Goal: Information Seeking & Learning: Learn about a topic

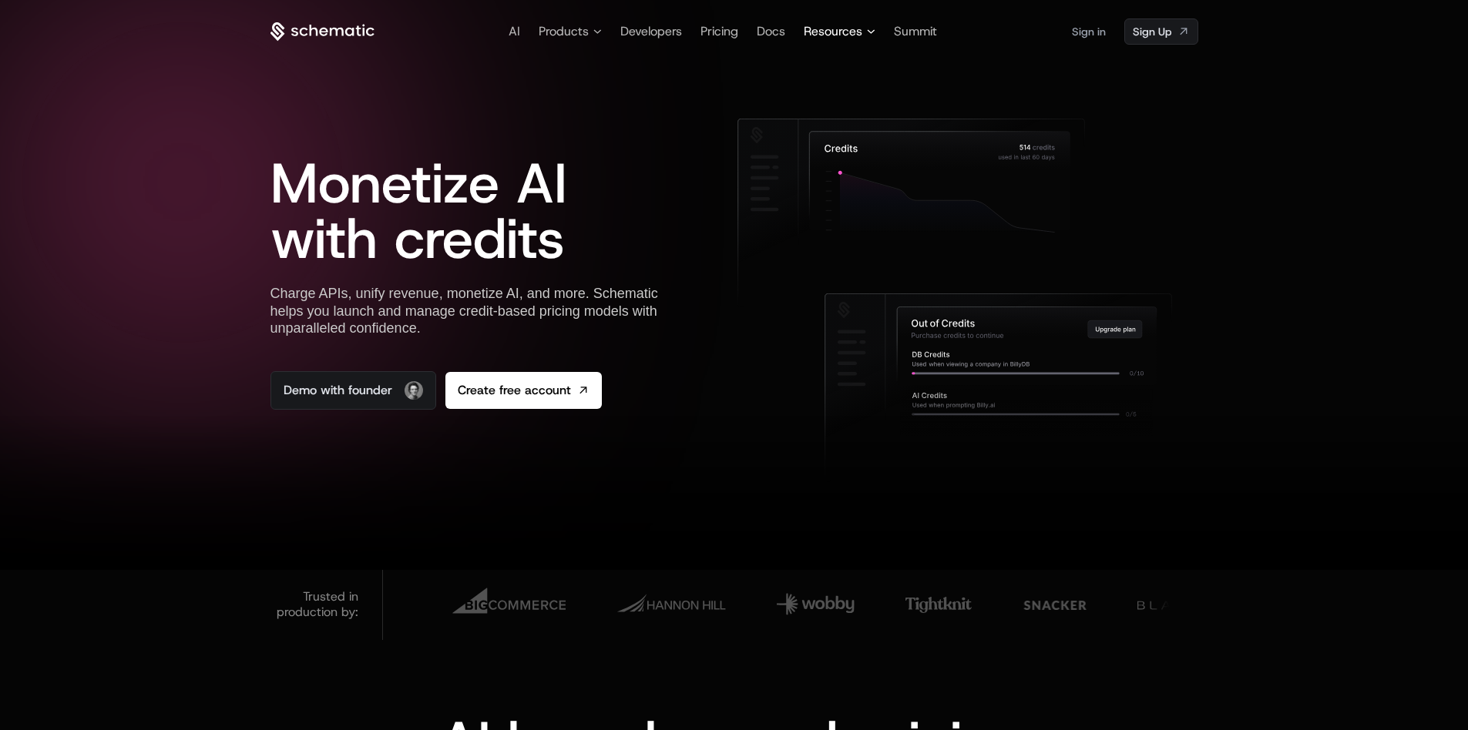
click at [834, 24] on span "Resources" at bounding box center [833, 31] width 59 height 18
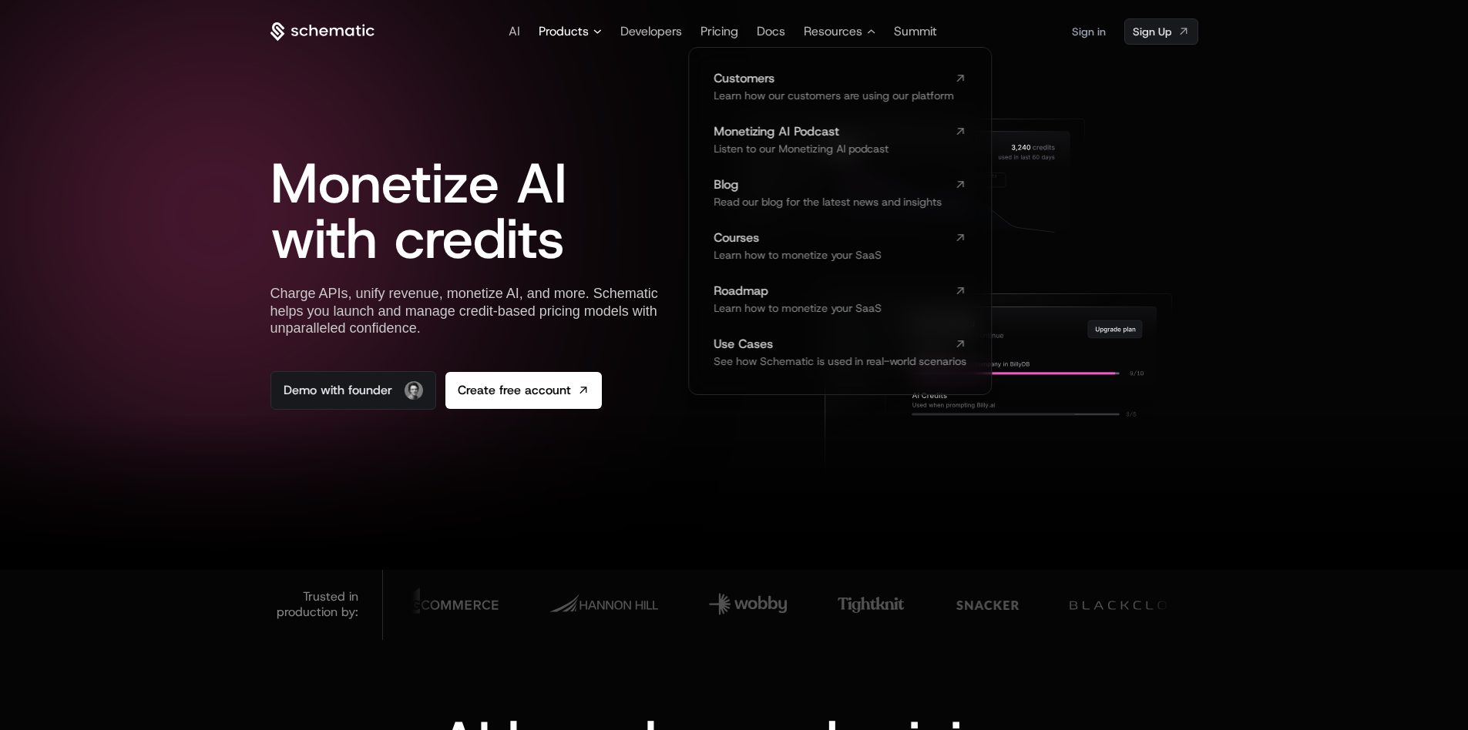
click at [563, 25] on span "Products" at bounding box center [564, 31] width 50 height 18
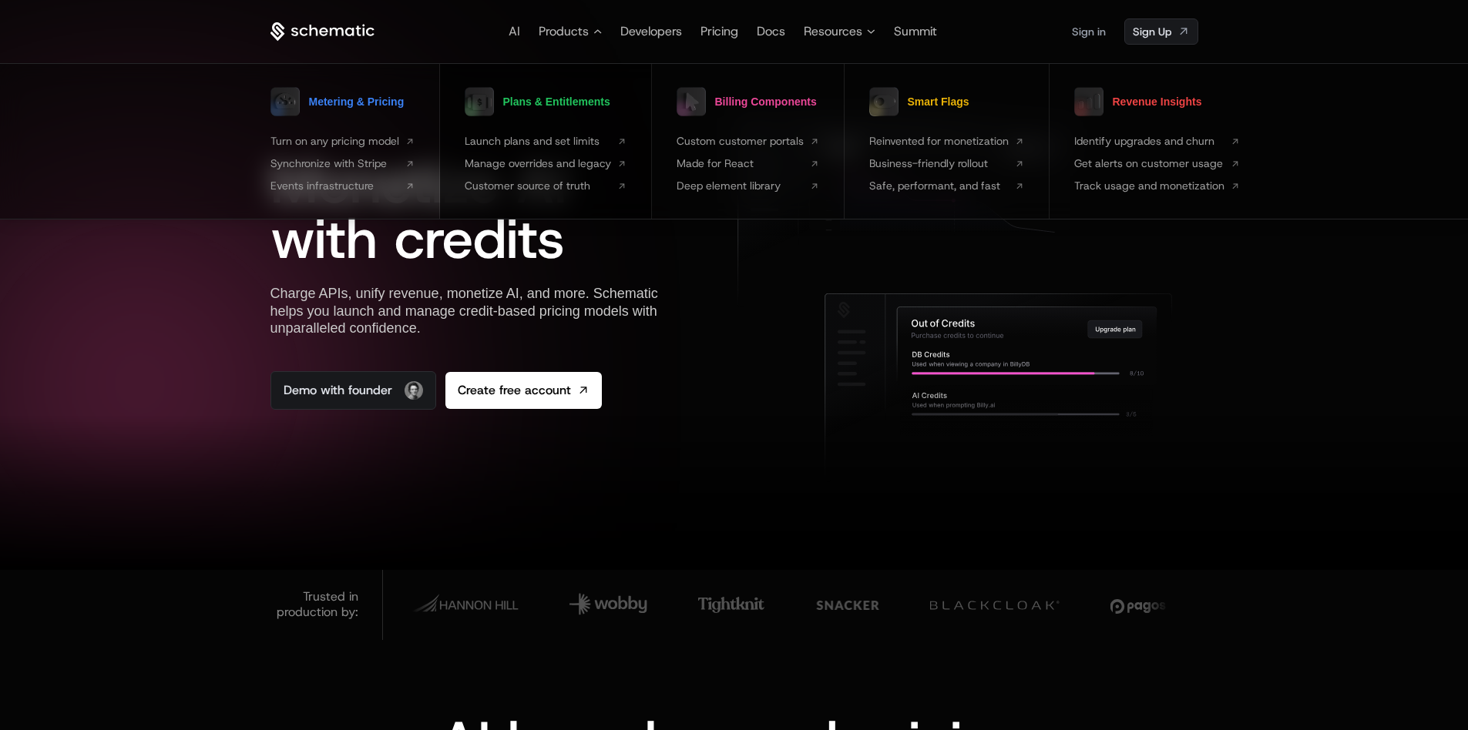
click at [558, 102] on span "Plans & Entitlements" at bounding box center [556, 101] width 107 height 11
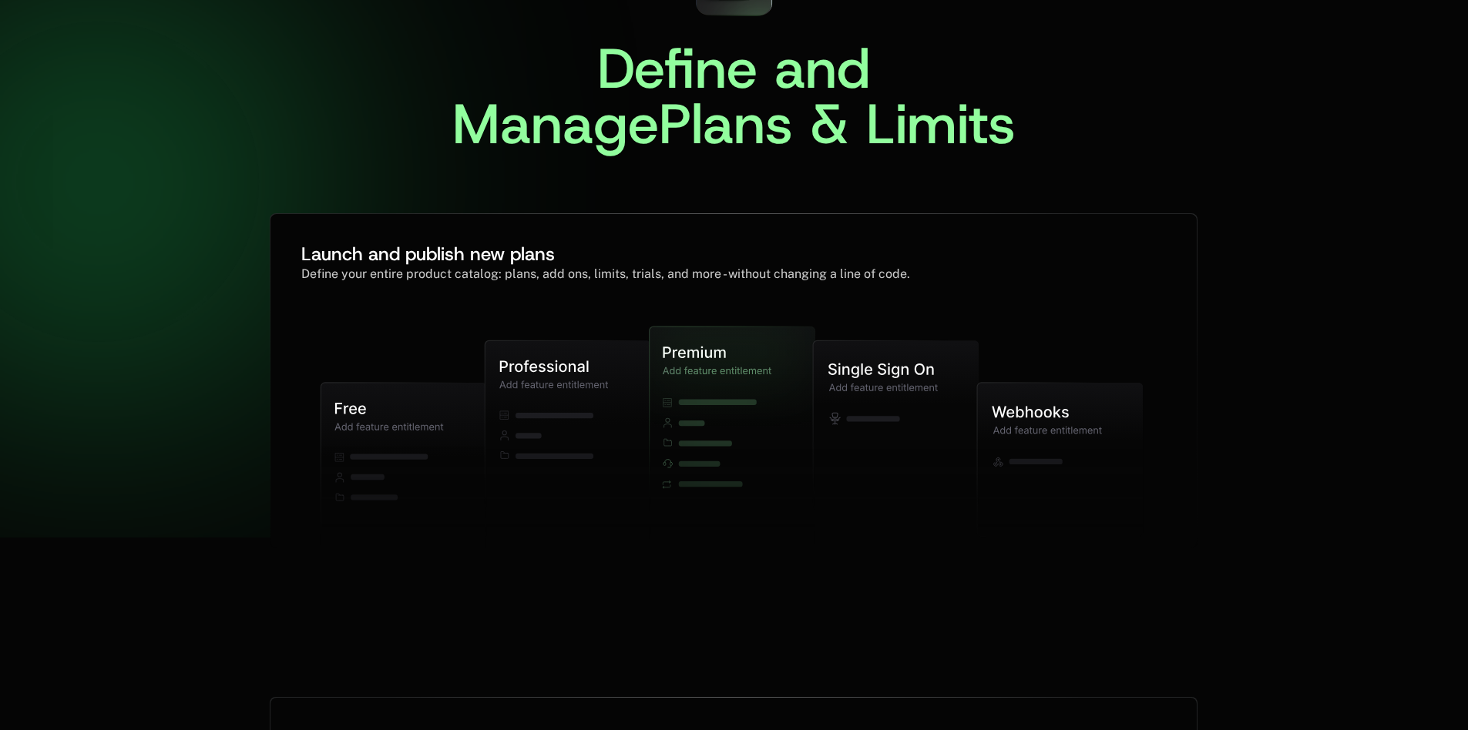
scroll to position [121, 0]
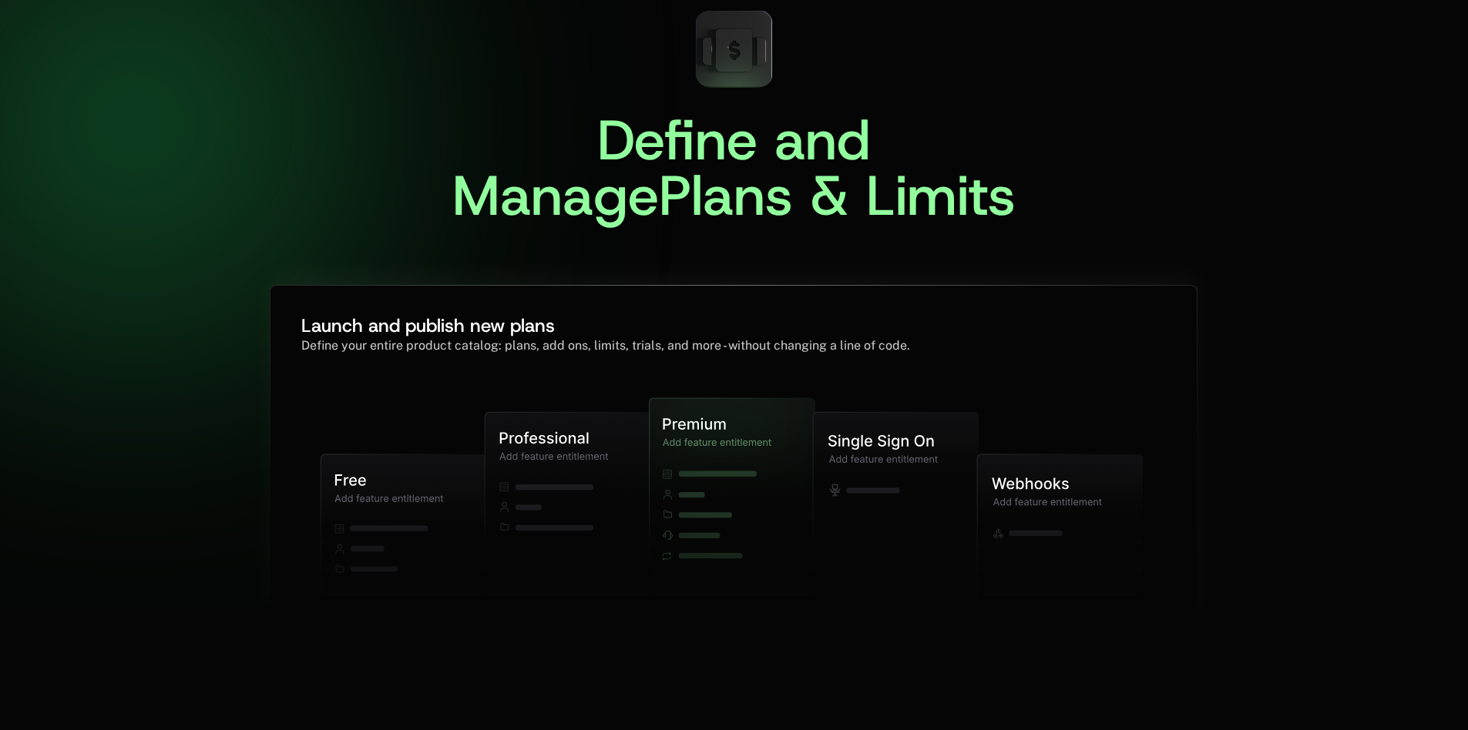
drag, startPoint x: 303, startPoint y: 324, endPoint x: 546, endPoint y: 318, distance: 242.8
click at [537, 321] on icon at bounding box center [733, 506] width 865 height 421
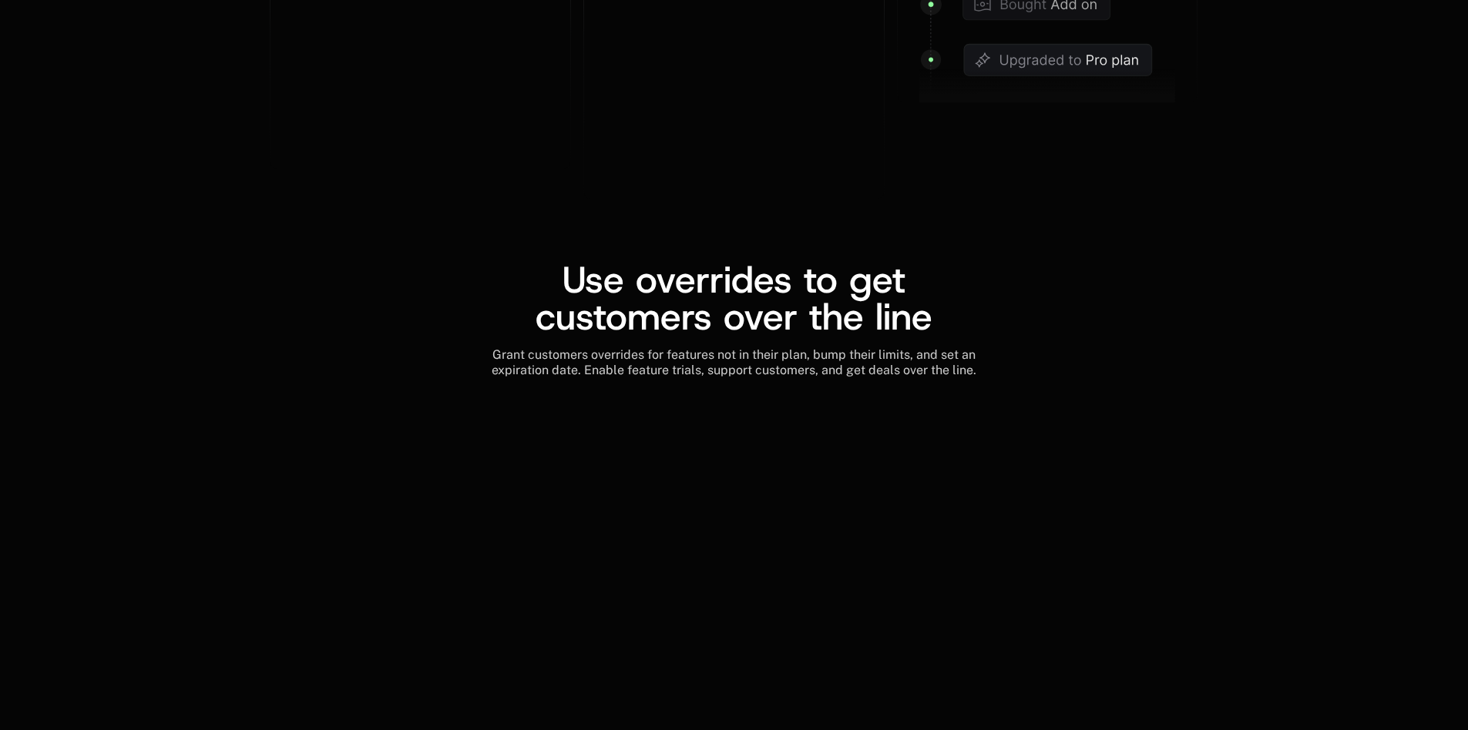
scroll to position [2047, 0]
